Goal: Task Accomplishment & Management: Use online tool/utility

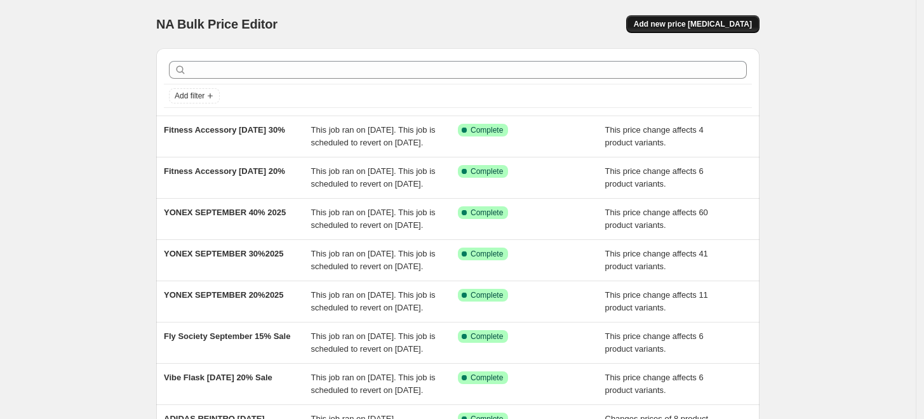
click at [704, 24] on span "Add new price change job" at bounding box center [692, 24] width 118 height 10
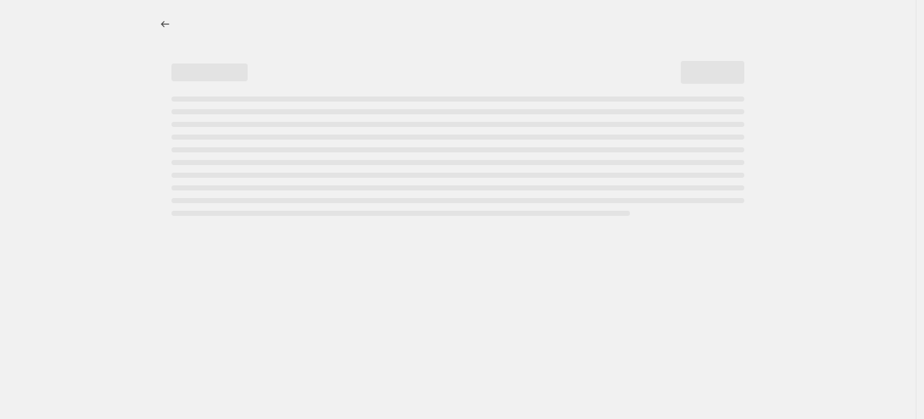
select select "percentage"
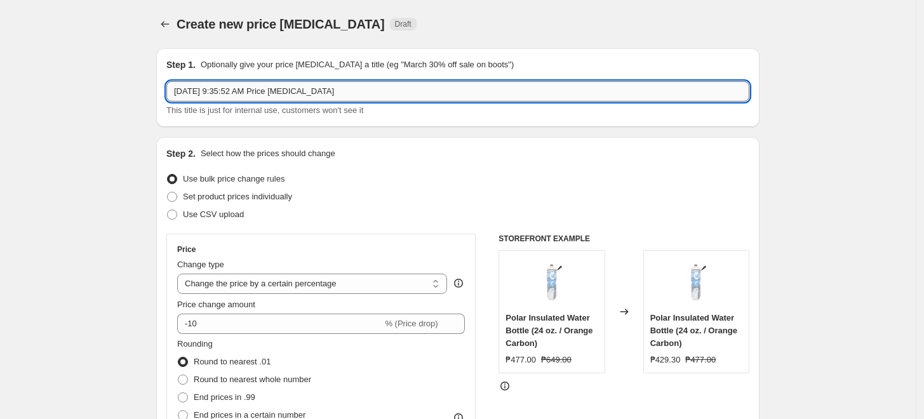
click at [314, 93] on input "Sep 4, 2025, 9:35:52 AM Price change job" at bounding box center [457, 91] width 583 height 20
click at [334, 95] on input "EE Price Change September 5 - October 9 ,2025" at bounding box center [457, 91] width 583 height 20
type input "EE Price Change September 5 - October 9, 2025"
click at [467, 143] on div "Step 2. Select how the prices should change Use bulk price change rules Set pro…" at bounding box center [457, 360] width 603 height 446
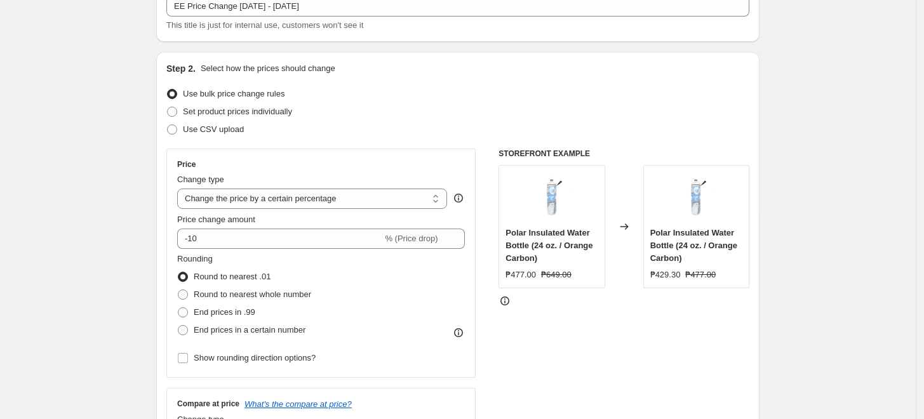
scroll to position [141, 0]
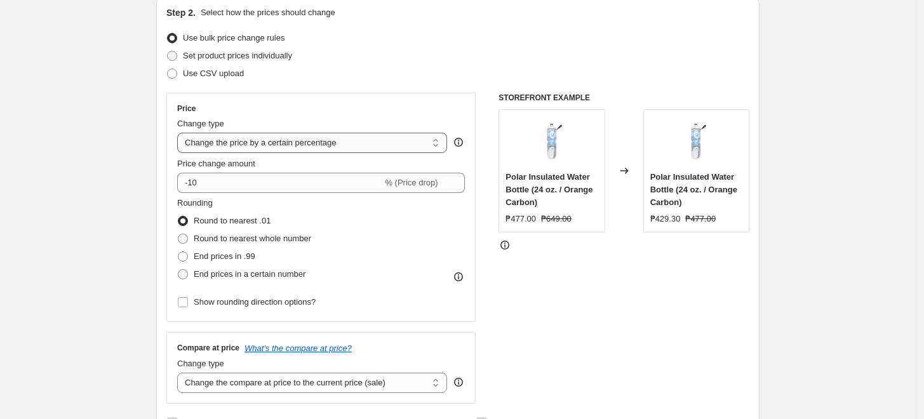
click at [315, 143] on select "Change the price to a certain amount Change the price by a certain amount Chang…" at bounding box center [312, 143] width 270 height 20
click at [239, 58] on span "Set product prices individually" at bounding box center [237, 56] width 109 height 10
click at [168, 51] on input "Set product prices individually" at bounding box center [167, 51] width 1 height 1
radio input "true"
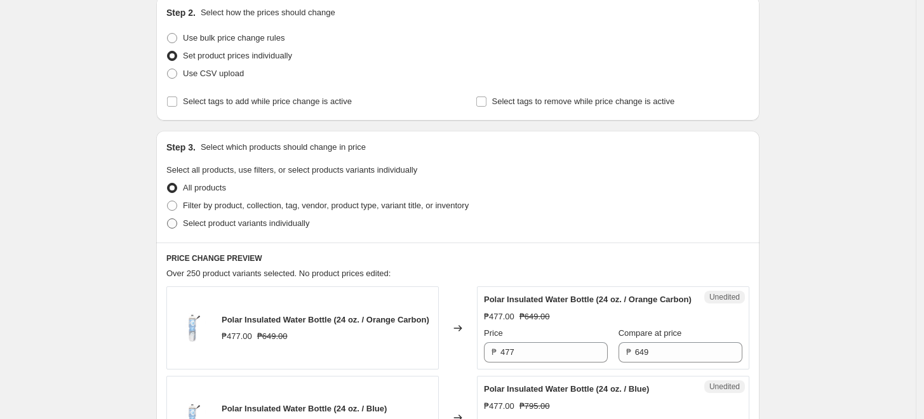
click at [240, 223] on span "Select product variants individually" at bounding box center [246, 223] width 126 height 10
click at [168, 219] on input "Select product variants individually" at bounding box center [167, 218] width 1 height 1
radio input "true"
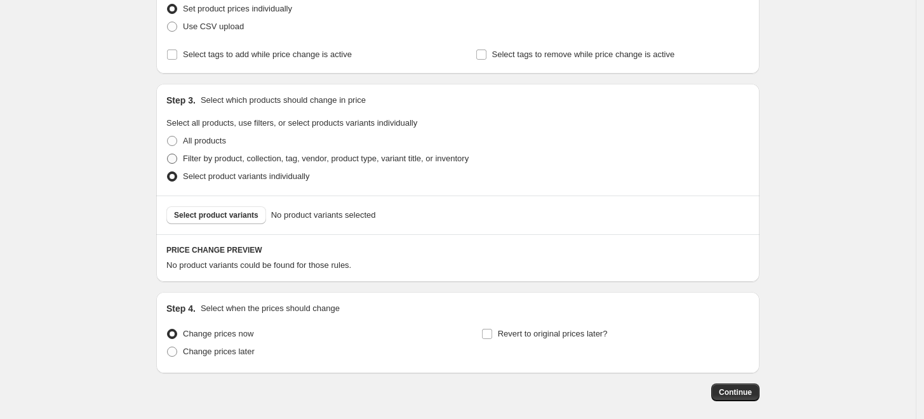
scroll to position [247, 0]
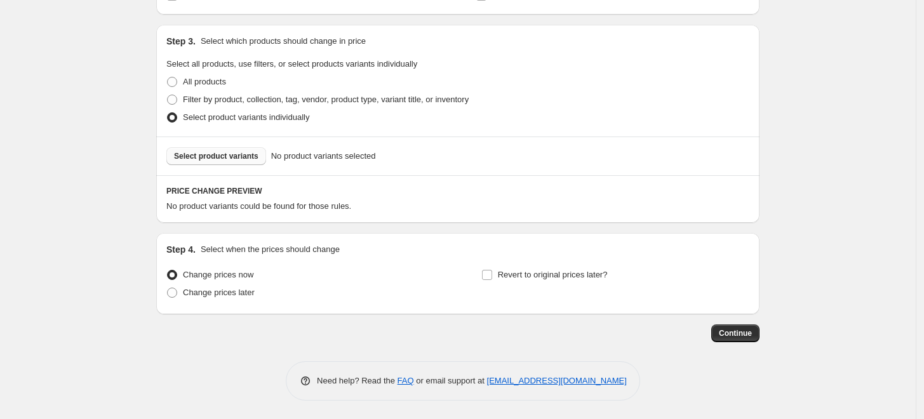
click at [223, 158] on span "Select product variants" at bounding box center [216, 156] width 84 height 10
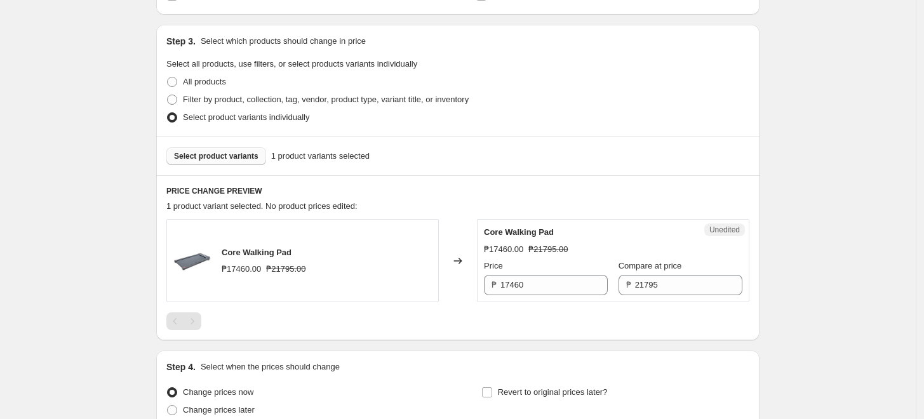
scroll to position [317, 0]
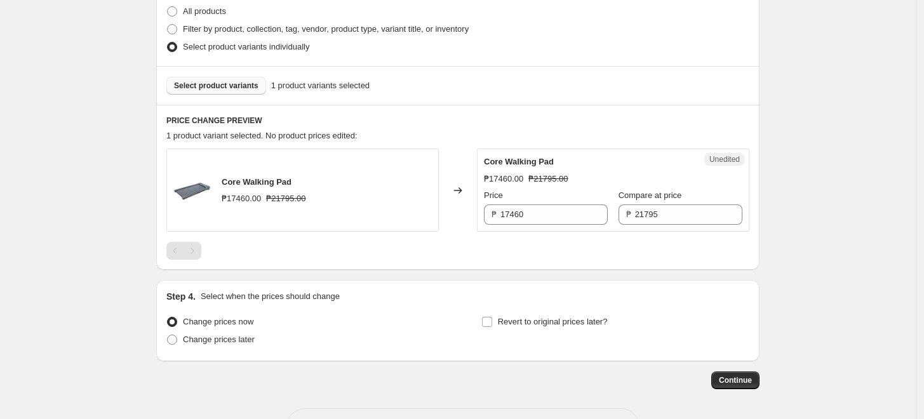
click at [237, 349] on div "Change prices now Change prices later" at bounding box center [300, 332] width 268 height 38
click at [234, 339] on span "Change prices later" at bounding box center [219, 340] width 72 height 10
click at [168, 335] on input "Change prices later" at bounding box center [167, 335] width 1 height 1
radio input "true"
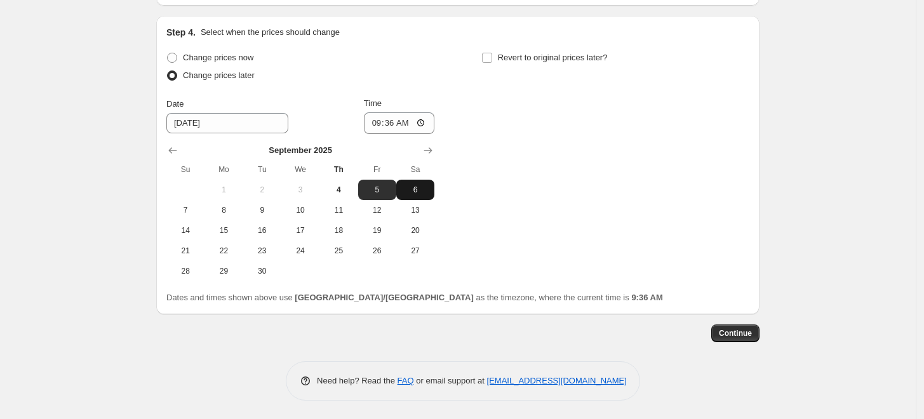
scroll to position [511, 0]
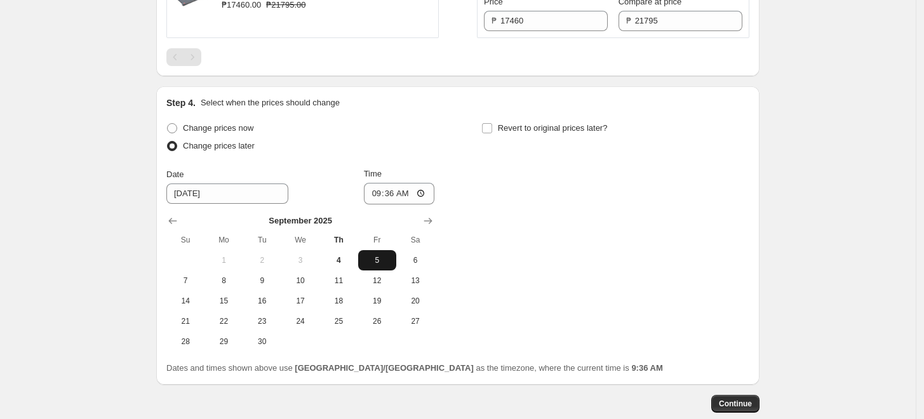
click at [380, 262] on span "5" at bounding box center [377, 260] width 28 height 10
click at [384, 192] on input "09:36" at bounding box center [399, 194] width 71 height 22
type input "00:05"
click at [556, 206] on div "Change prices now Change prices later Date 9/5/2025 Time 00:05 September 2025 S…" at bounding box center [457, 235] width 583 height 232
click at [563, 223] on div "Change prices now Change prices later Date 9/5/2025 Time 00:05 September 2025 S…" at bounding box center [457, 235] width 583 height 232
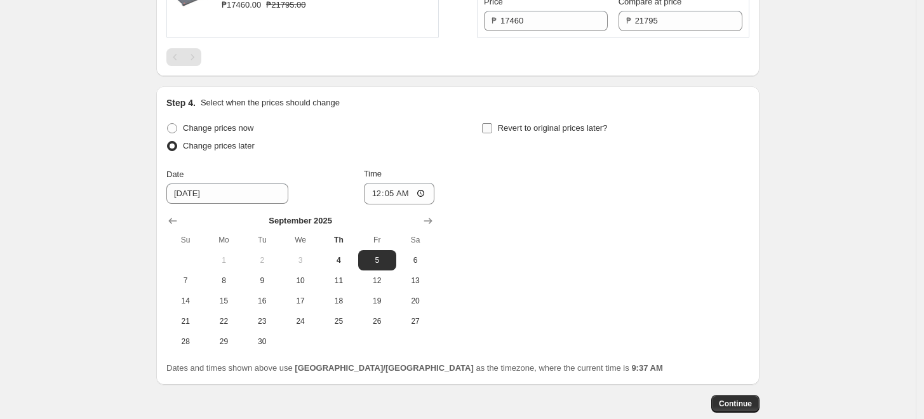
click at [540, 123] on span "Revert to original prices later?" at bounding box center [553, 128] width 110 height 10
click at [492, 123] on input "Revert to original prices later?" at bounding box center [487, 128] width 10 height 10
checkbox input "true"
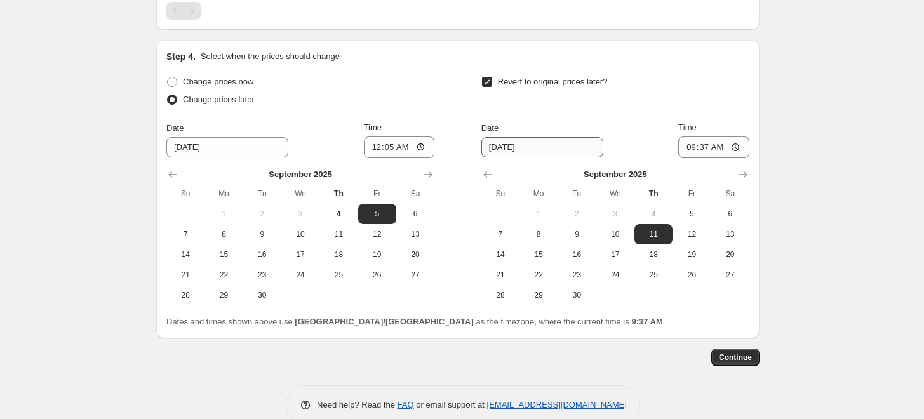
scroll to position [581, 0]
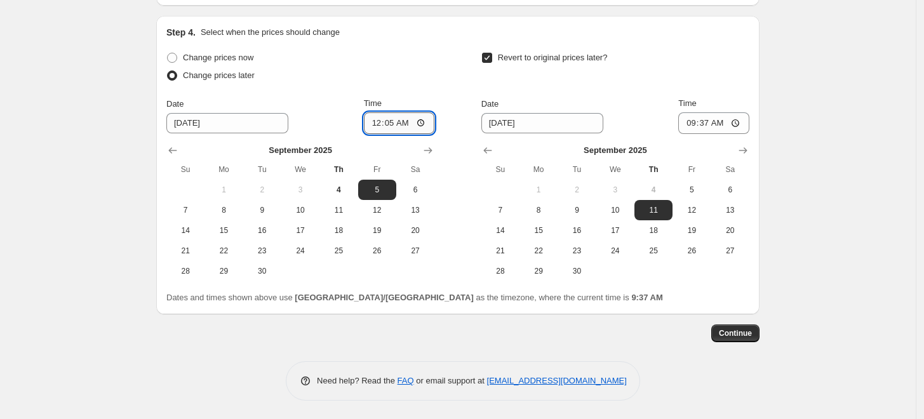
click at [387, 123] on input "00:05" at bounding box center [399, 123] width 71 height 22
type input "00:10"
click at [470, 77] on div "Change prices now Change prices later Date 9/5/2025 Time 00:10 September 2025 S…" at bounding box center [457, 165] width 583 height 232
click at [744, 151] on icon "Show next month, October 2025" at bounding box center [742, 150] width 13 height 13
click at [665, 210] on span "9" at bounding box center [653, 210] width 28 height 10
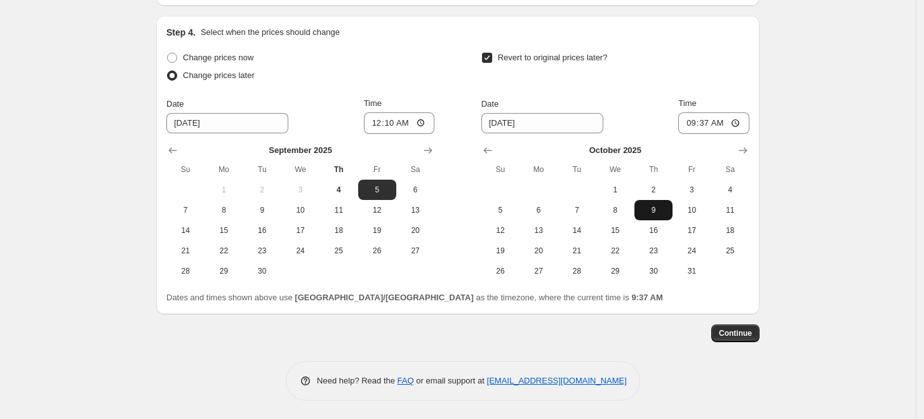
type input "10/9/2025"
click at [696, 119] on input "09:37" at bounding box center [713, 123] width 71 height 22
type input "23:59"
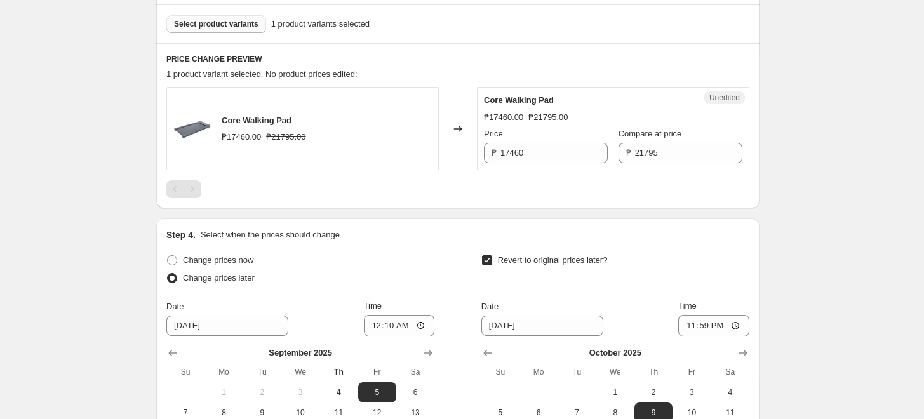
scroll to position [370, 0]
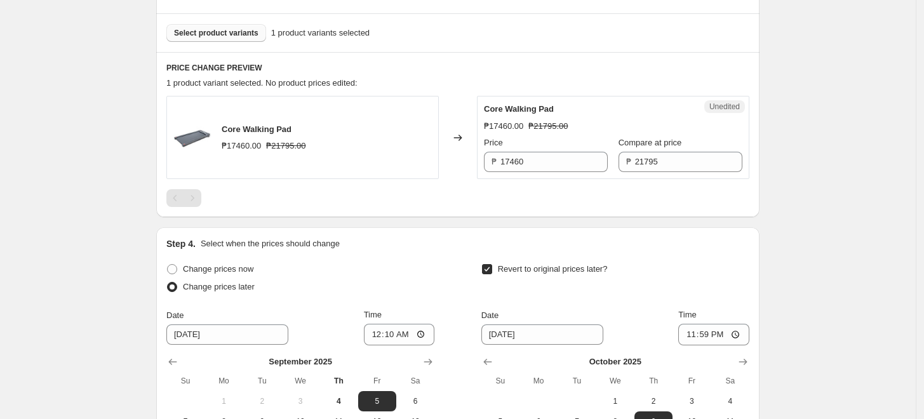
click at [609, 164] on div "Price ₱ 17460 Compare at price ₱ 21795" at bounding box center [613, 154] width 258 height 36
click at [569, 157] on input "17460" at bounding box center [553, 162] width 107 height 20
type input "17460"
click at [727, 106] on span "Unedited" at bounding box center [724, 107] width 30 height 10
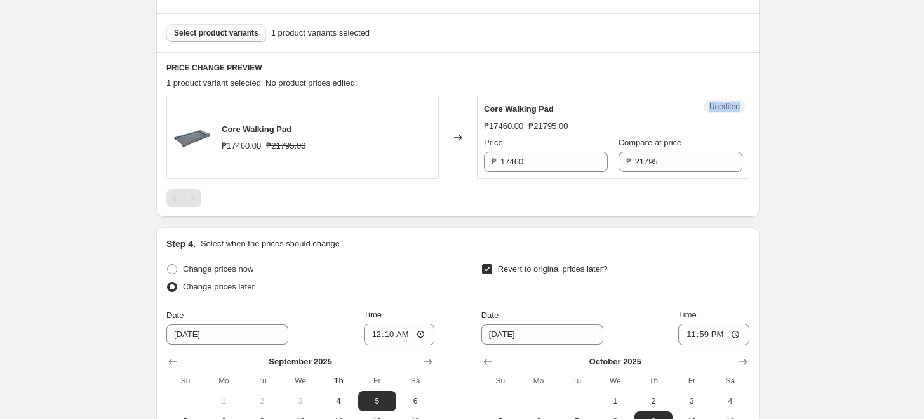
click at [727, 106] on span "Unedited" at bounding box center [724, 107] width 30 height 10
click at [758, 179] on div "PRICE CHANGE PREVIEW 1 product variant selected. No product prices edited: Core…" at bounding box center [457, 134] width 603 height 165
click at [579, 156] on input "17460" at bounding box center [553, 162] width 107 height 20
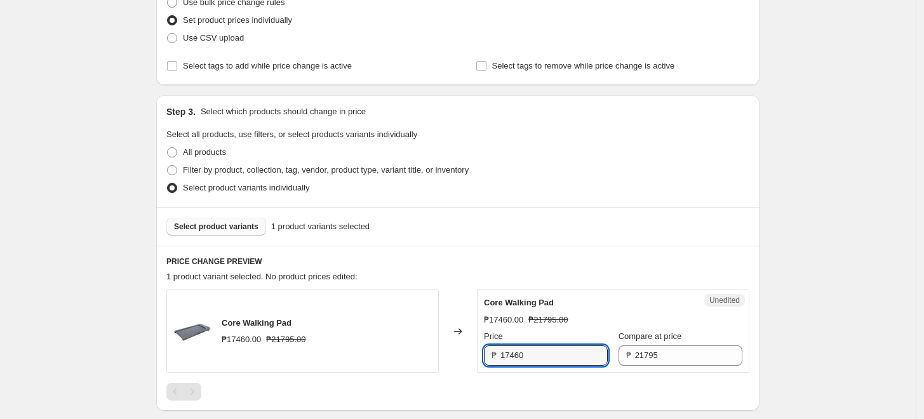
scroll to position [158, 0]
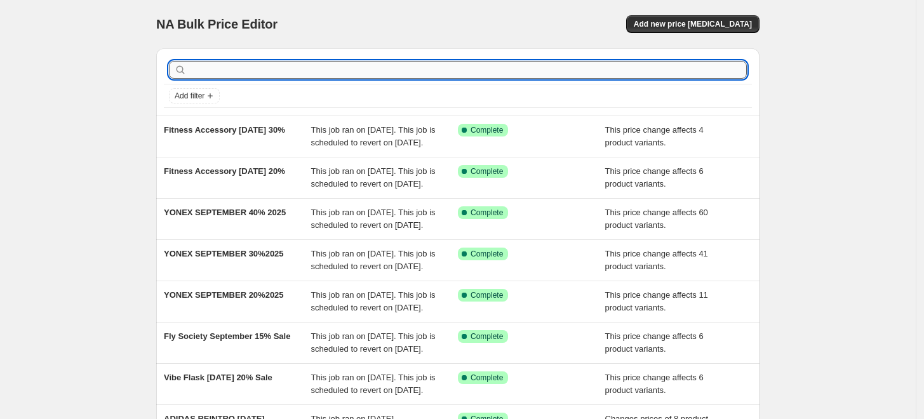
click at [378, 70] on input "text" at bounding box center [467, 70] width 557 height 18
type input "EE"
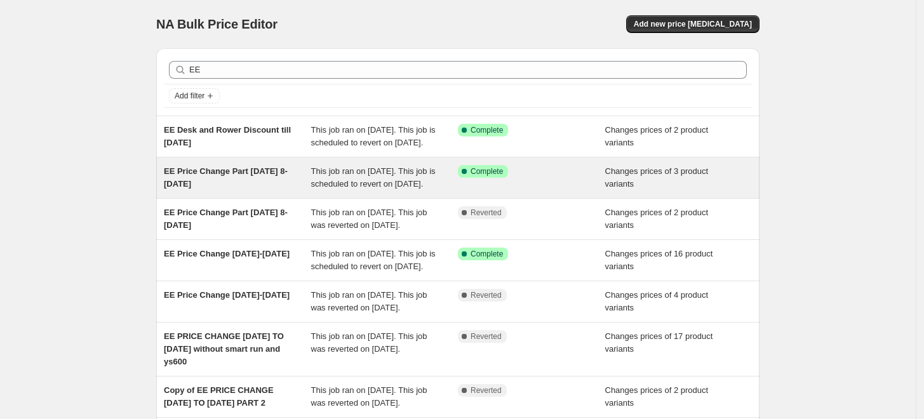
click at [220, 190] on div "EE Price Change Part [DATE] 8-[DATE]" at bounding box center [237, 177] width 147 height 25
